Goal: Find specific page/section: Find specific page/section

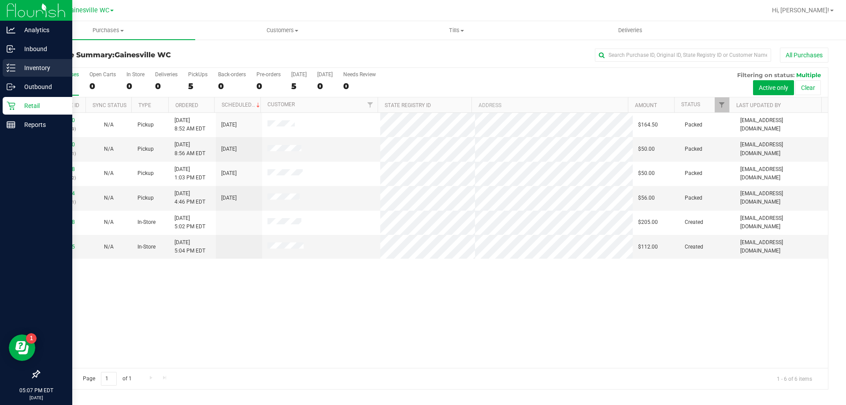
click at [36, 69] on p "Inventory" at bounding box center [41, 68] width 53 height 11
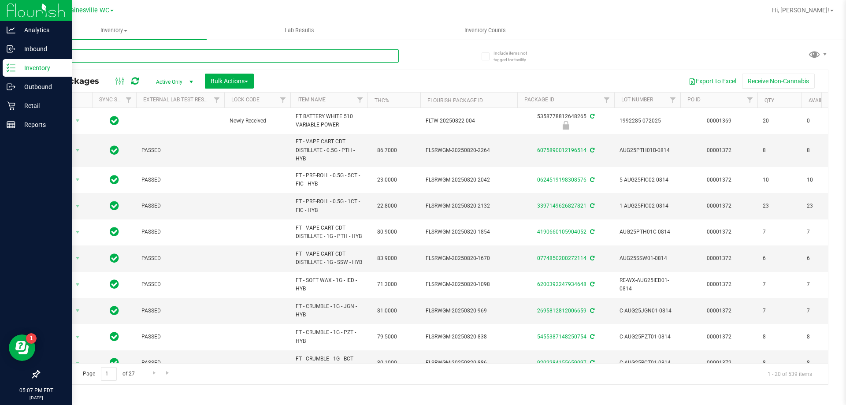
click at [129, 55] on input "text" at bounding box center [219, 55] width 360 height 13
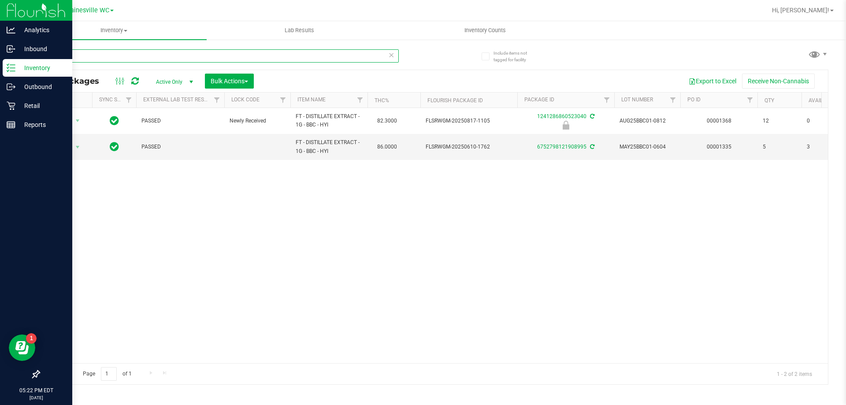
type input "b"
type input "gpe"
